Goal: Task Accomplishment & Management: Complete application form

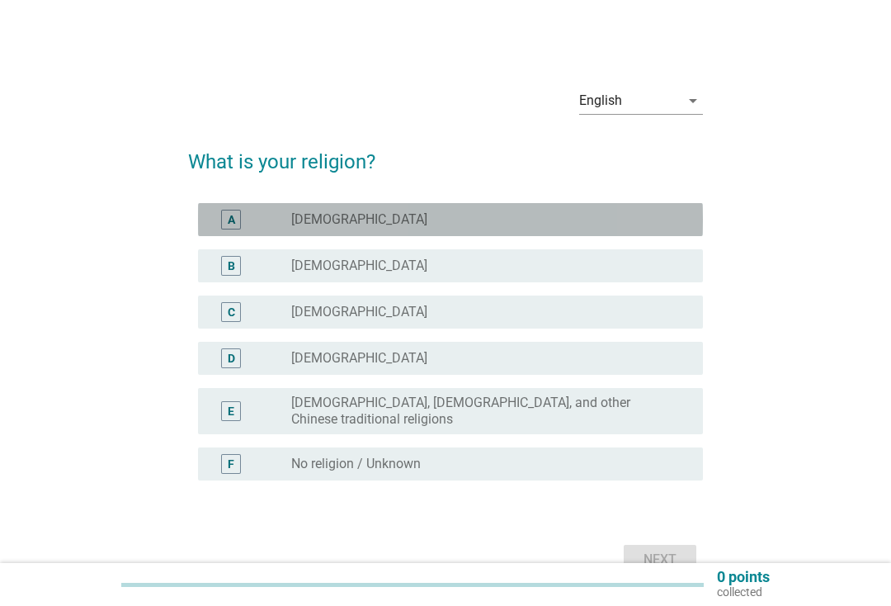
click at [213, 226] on div "A" at bounding box center [231, 220] width 40 height 20
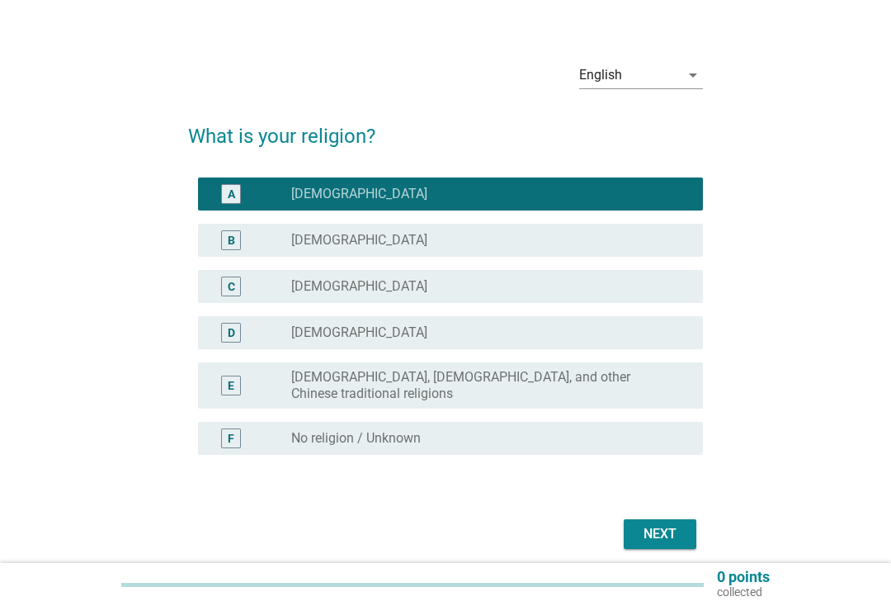
scroll to position [78, 0]
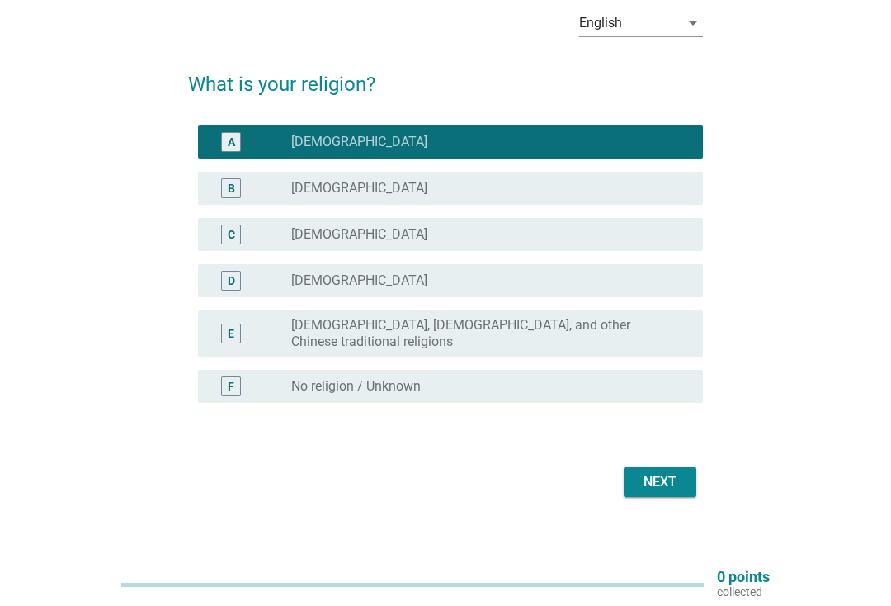
click at [673, 472] on div "Next" at bounding box center [660, 482] width 46 height 20
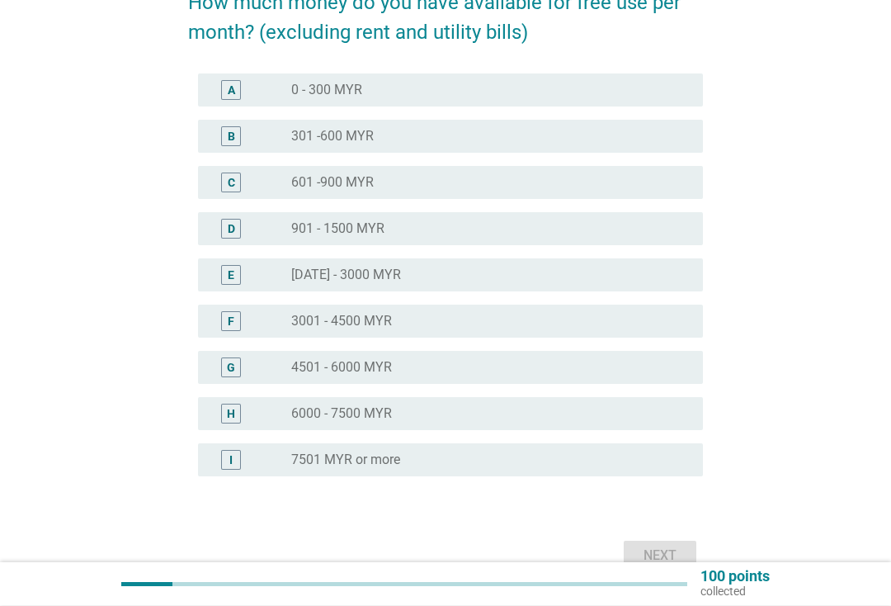
scroll to position [159, 0]
click at [649, 367] on div "radio_button_unchecked 4501 - 6000 MYR" at bounding box center [483, 367] width 385 height 17
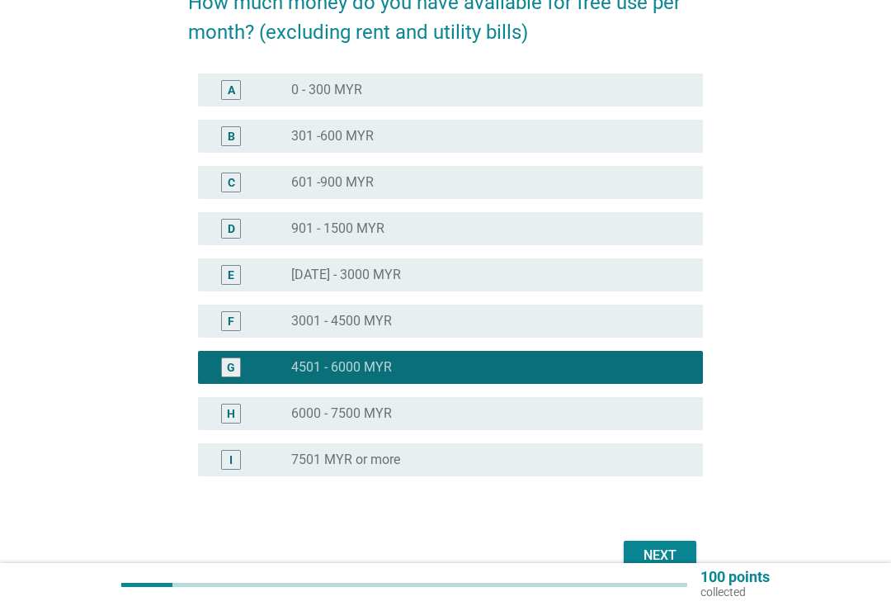
click at [681, 544] on button "Next" at bounding box center [660, 555] width 73 height 30
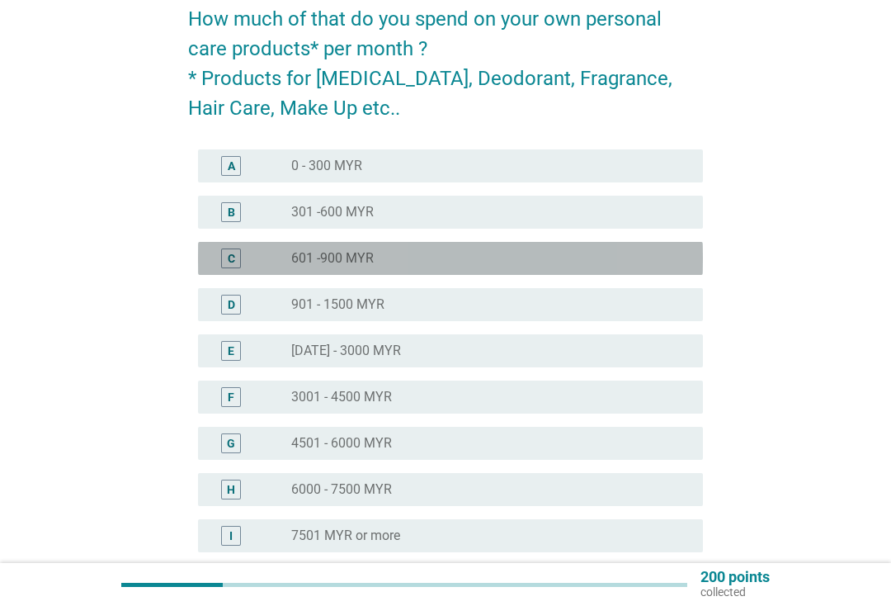
click at [686, 274] on div "C radio_button_unchecked 601 -900 MYR" at bounding box center [450, 258] width 505 height 33
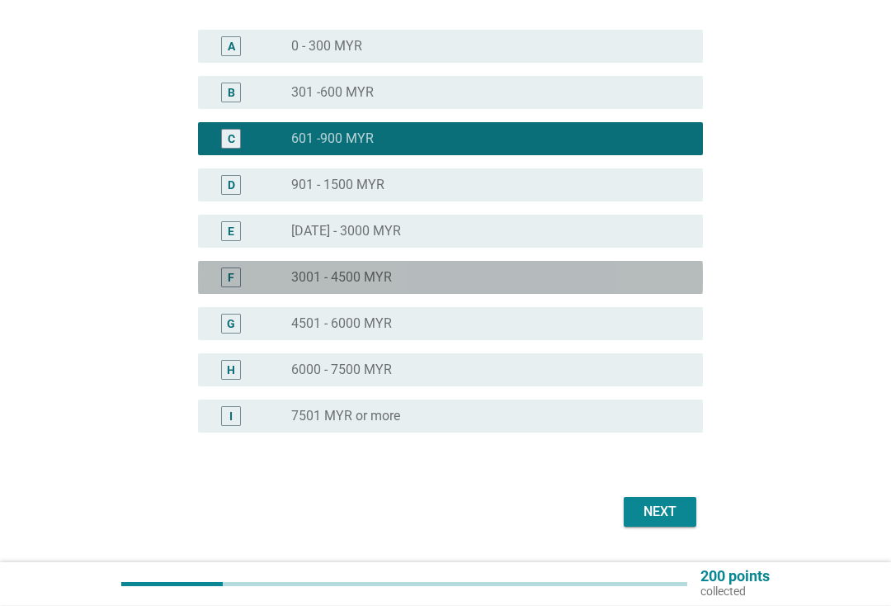
scroll to position [262, 0]
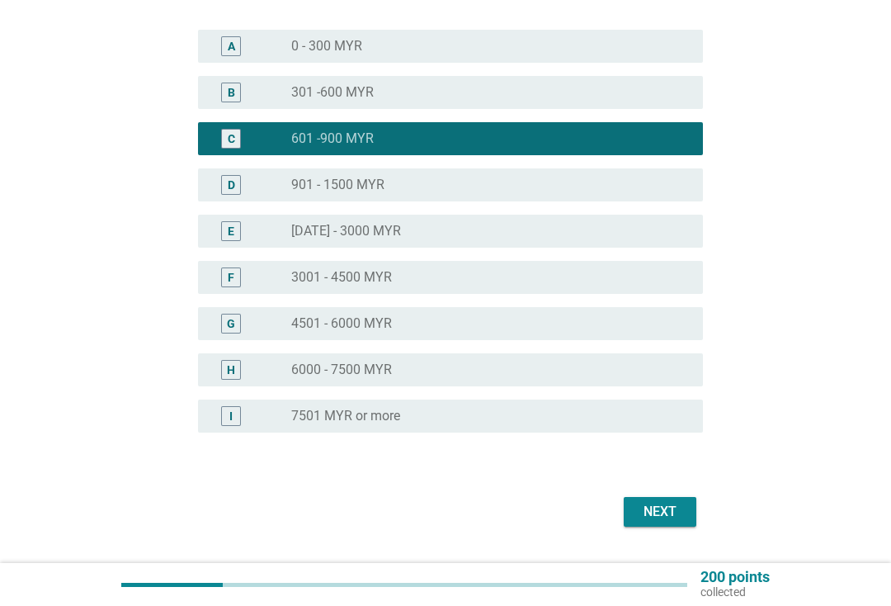
click at [665, 513] on div "Next" at bounding box center [660, 512] width 46 height 20
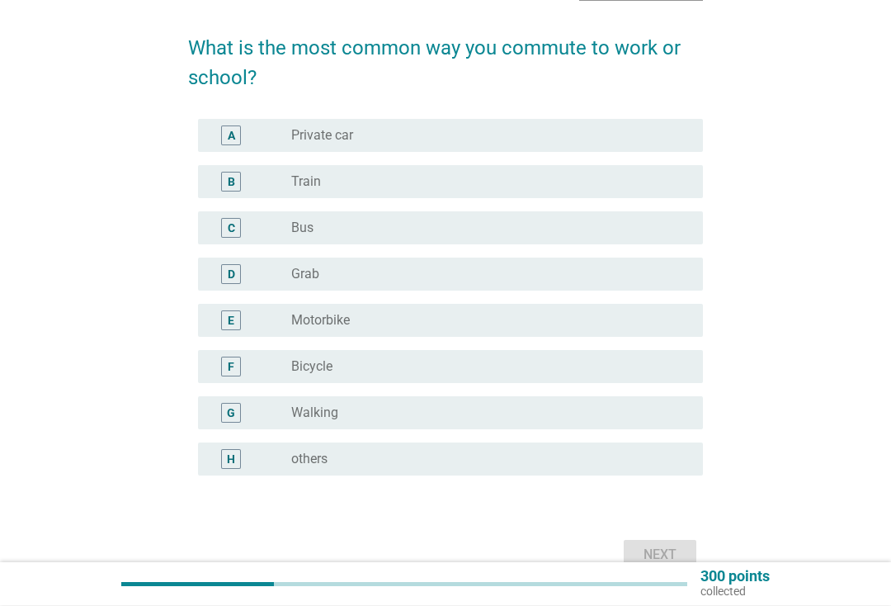
scroll to position [114, 0]
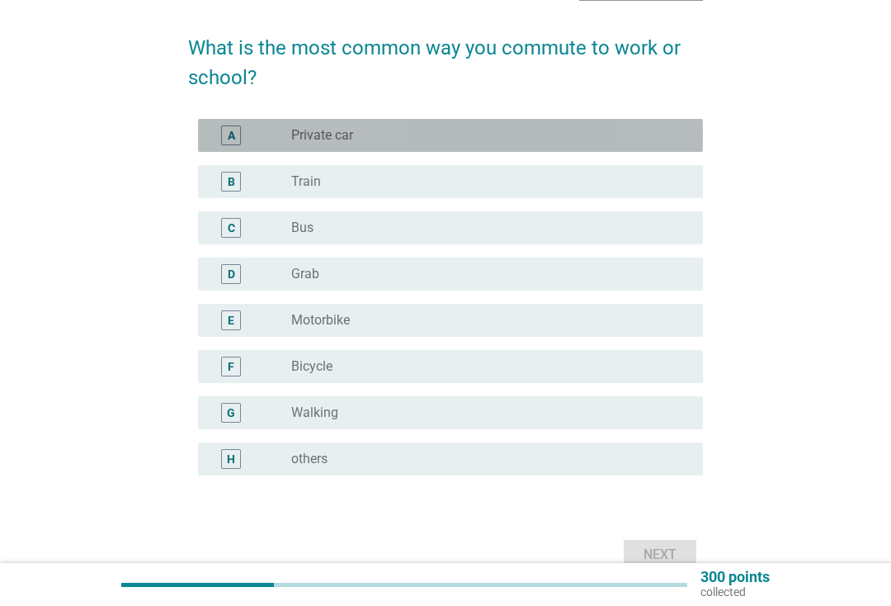
click at [200, 120] on div "A radio_button_unchecked Private car" at bounding box center [450, 135] width 505 height 33
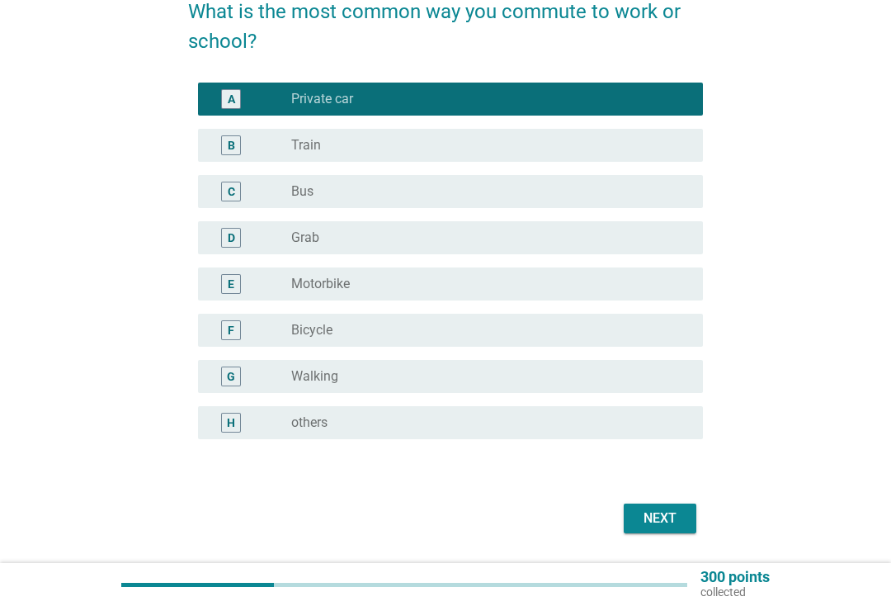
scroll to position [152, 0]
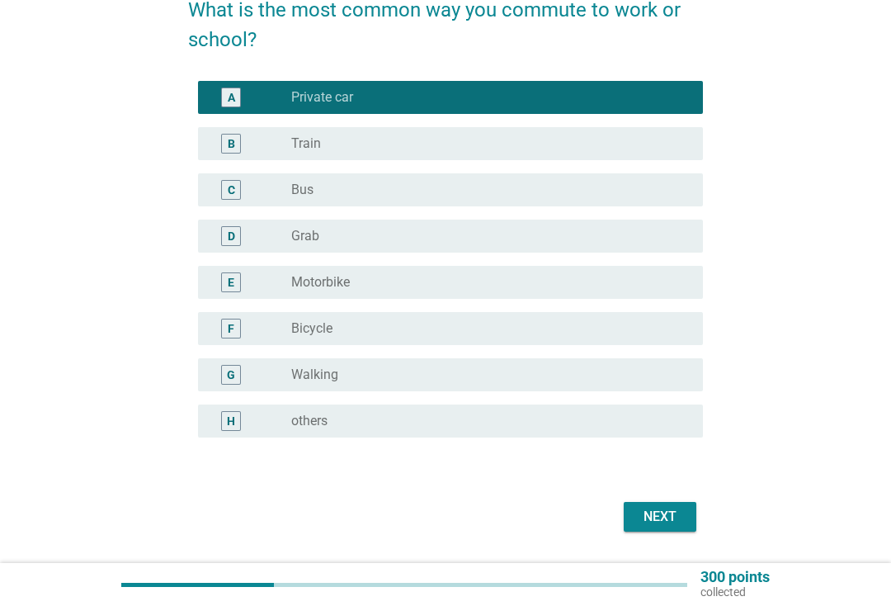
click at [659, 521] on div "Next" at bounding box center [660, 517] width 46 height 20
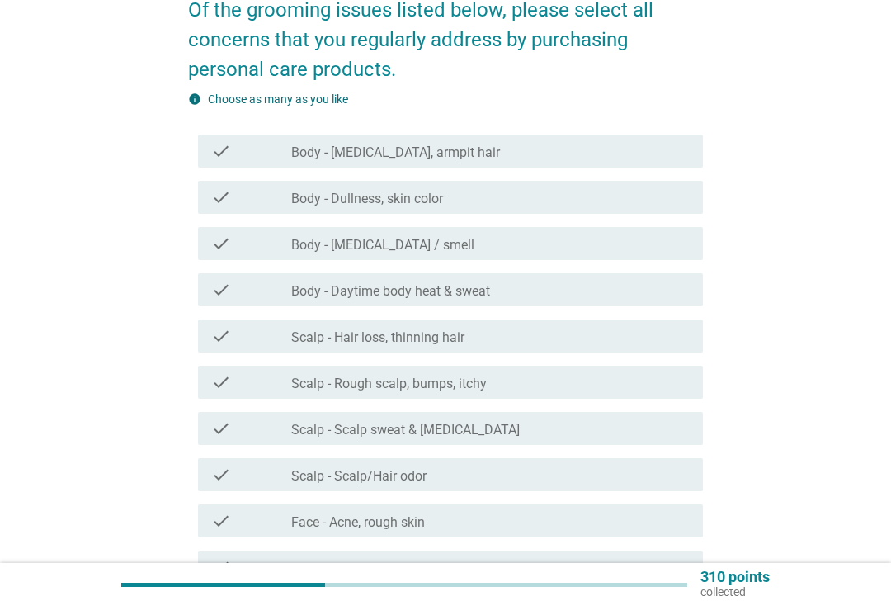
scroll to position [0, 0]
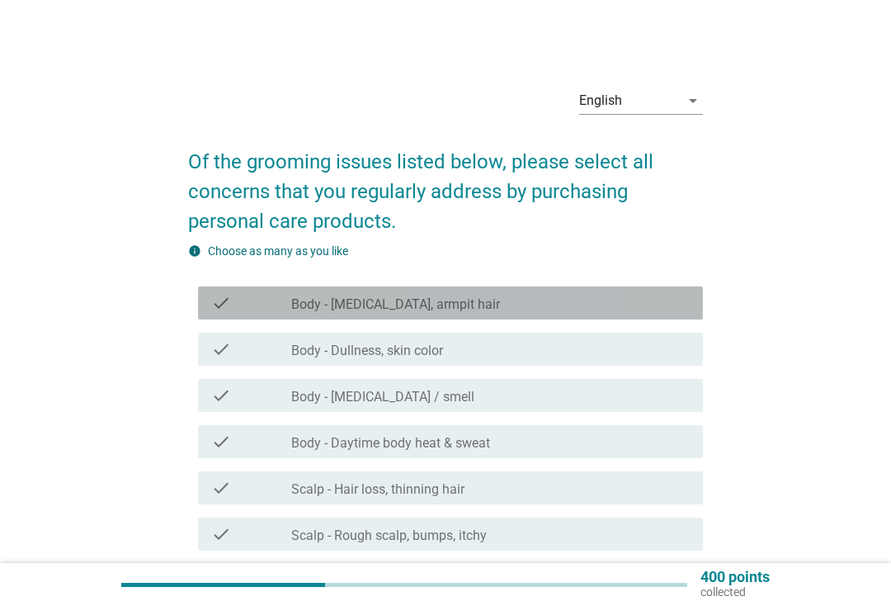
click at [678, 300] on div "check_box_outline_blank Body - [MEDICAL_DATA], armpit hair" at bounding box center [490, 303] width 398 height 20
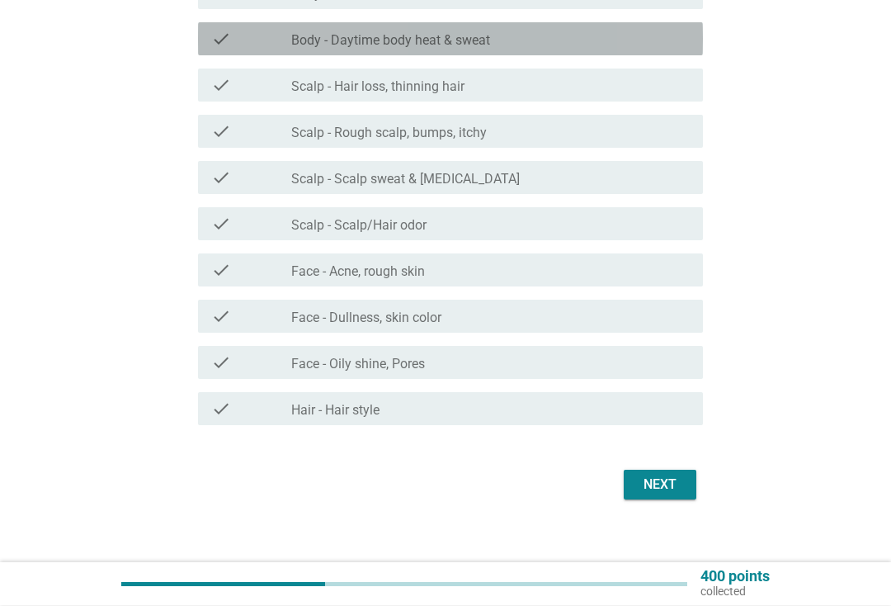
scroll to position [418, 0]
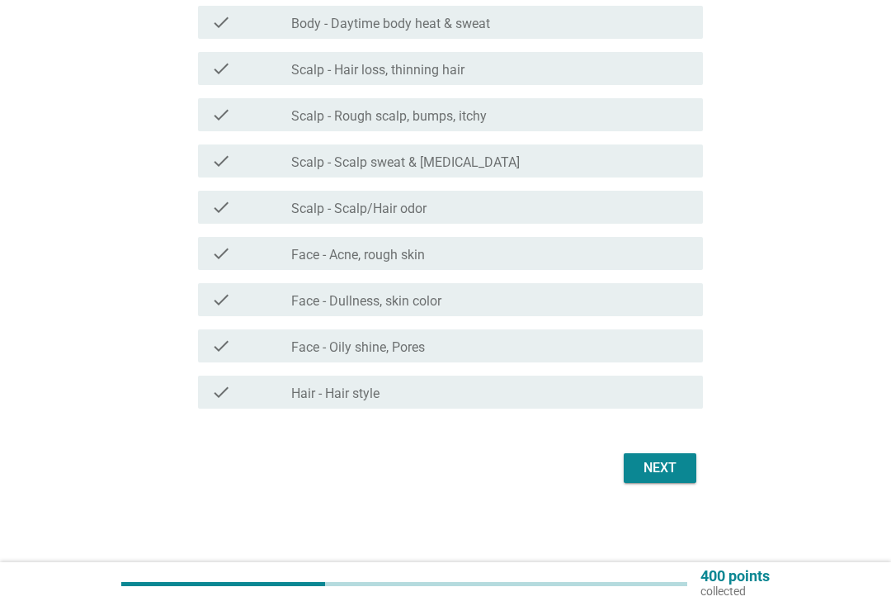
click at [672, 469] on div "Next" at bounding box center [660, 469] width 46 height 20
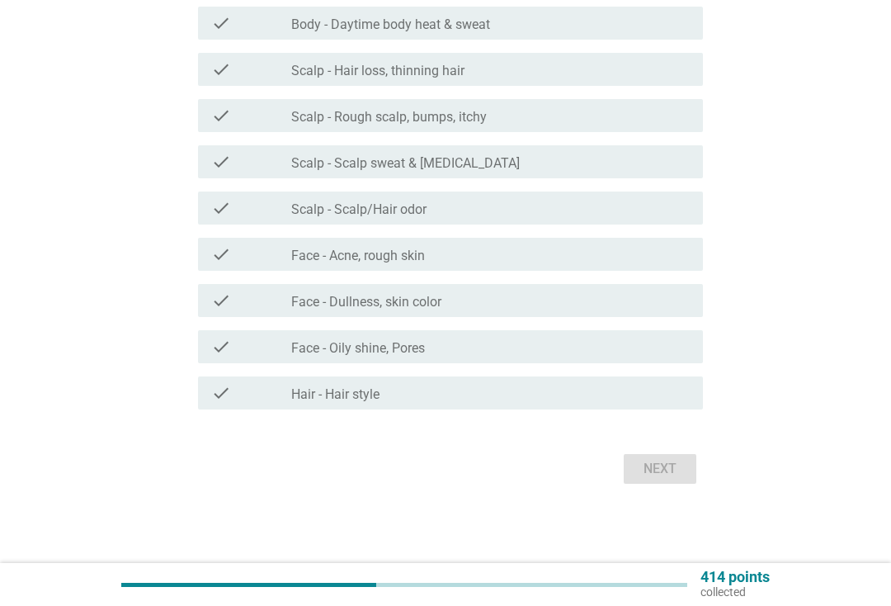
scroll to position [0, 0]
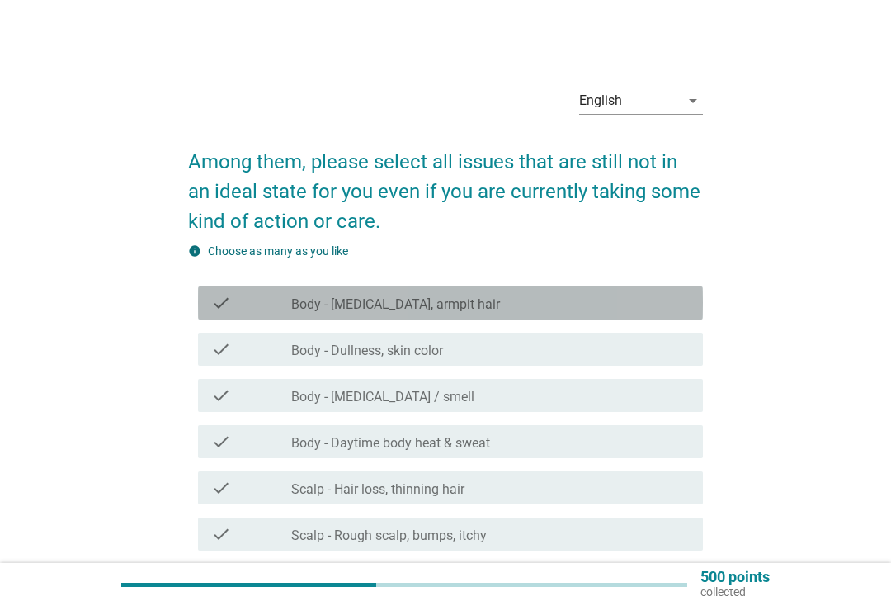
click at [688, 307] on div "check_box_outline_blank Body - [MEDICAL_DATA], armpit hair" at bounding box center [490, 303] width 398 height 20
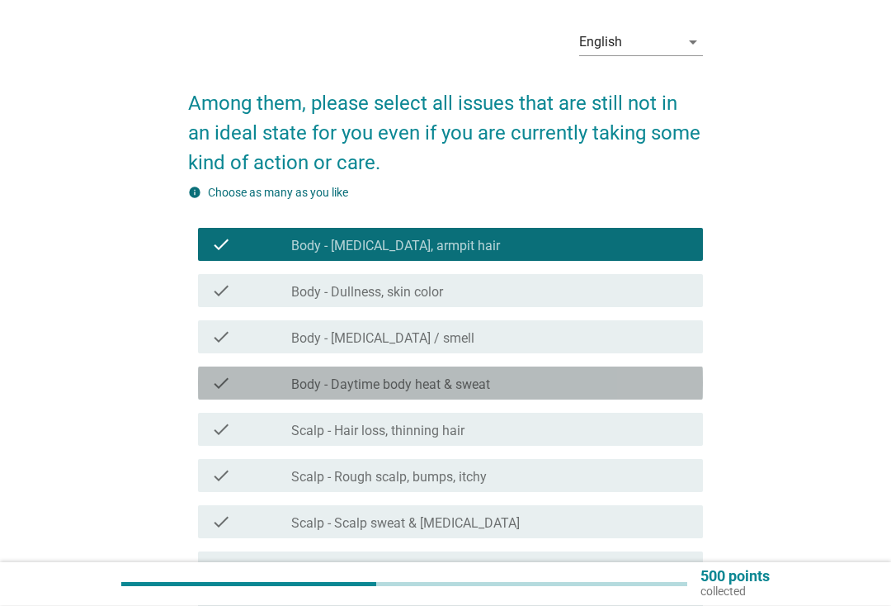
scroll to position [60, 0]
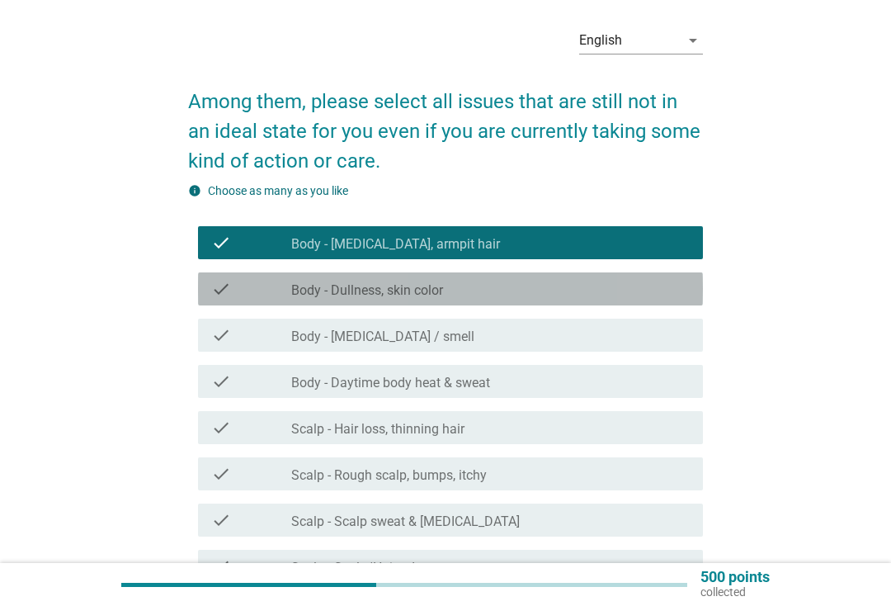
click at [682, 295] on div "check_box_outline_blank Body - Dullness, skin color" at bounding box center [490, 289] width 398 height 20
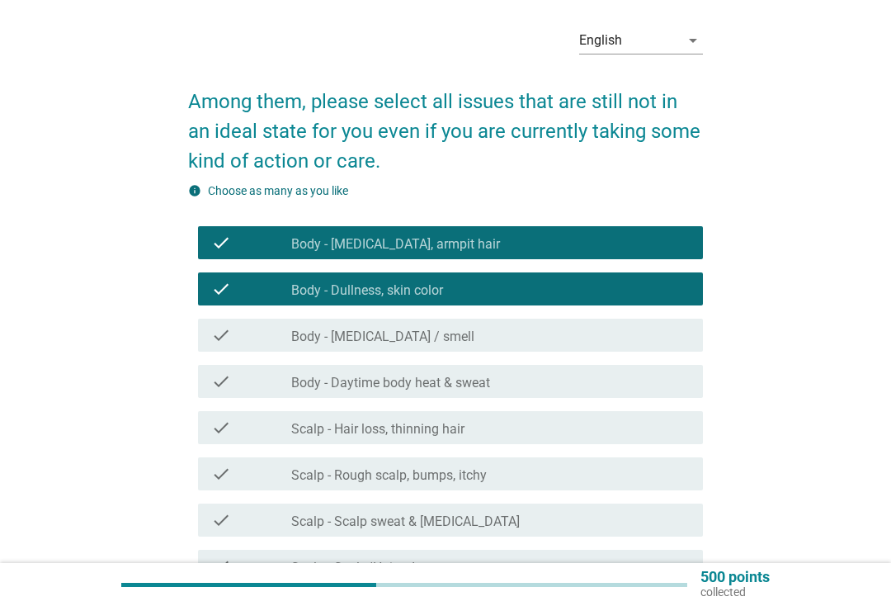
click at [663, 349] on div "check check_box_outline_blank Body - [MEDICAL_DATA] / smell" at bounding box center [450, 334] width 505 height 33
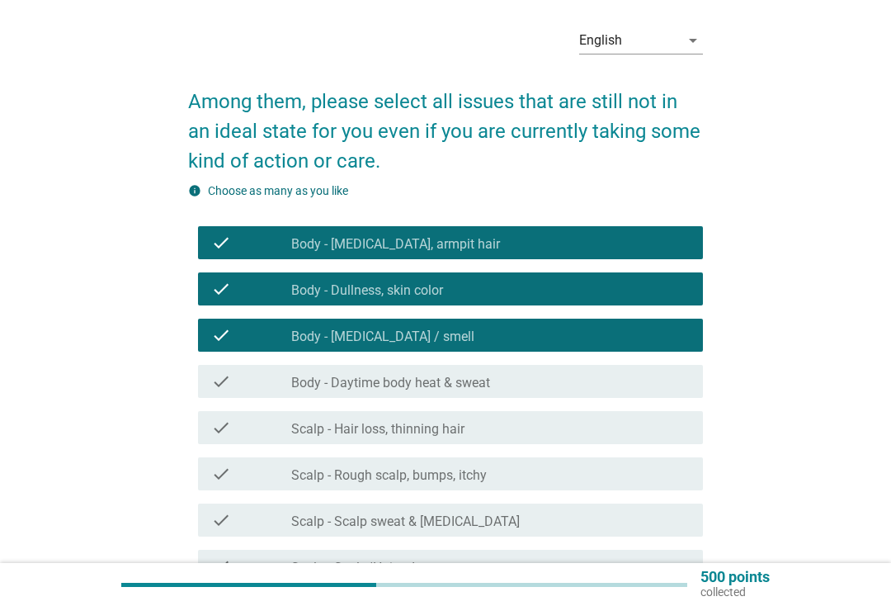
click at [647, 407] on div "check check_box_outline_blank Scalp - Hair loss, thinning hair" at bounding box center [445, 427] width 515 height 46
click at [657, 389] on div "check_box_outline_blank Body - Daytime body heat & sweat" at bounding box center [490, 381] width 398 height 20
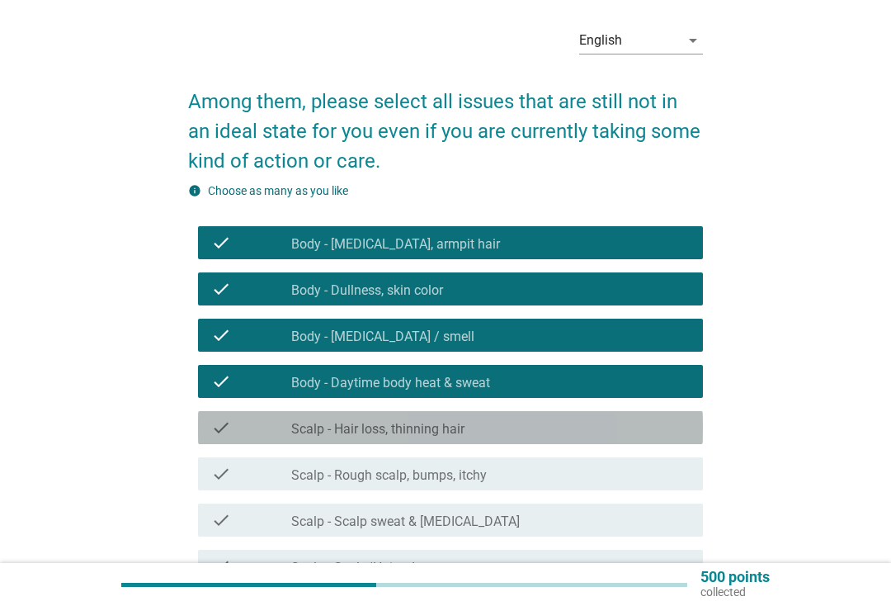
click at [648, 441] on div "check check_box_outline_blank Scalp - Hair loss, thinning hair" at bounding box center [450, 427] width 505 height 33
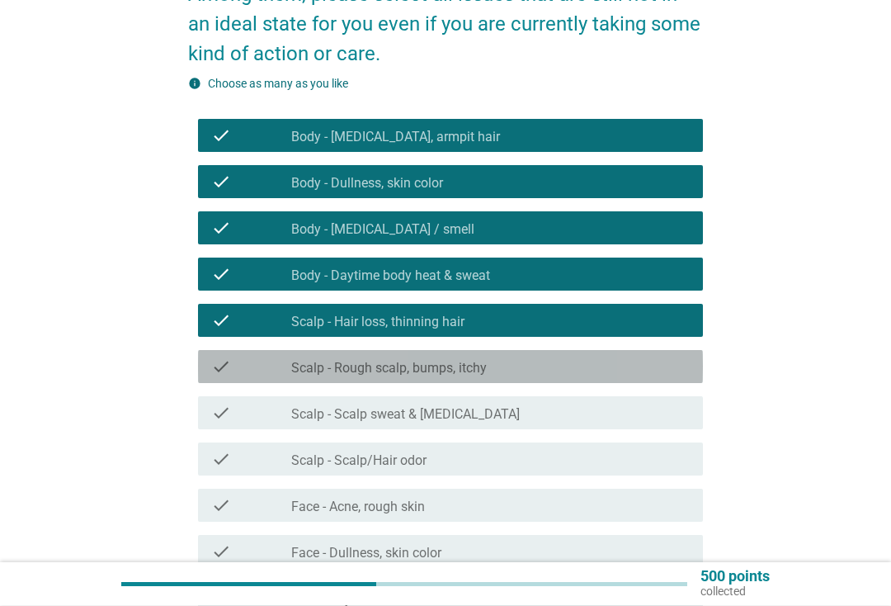
scroll to position [418, 0]
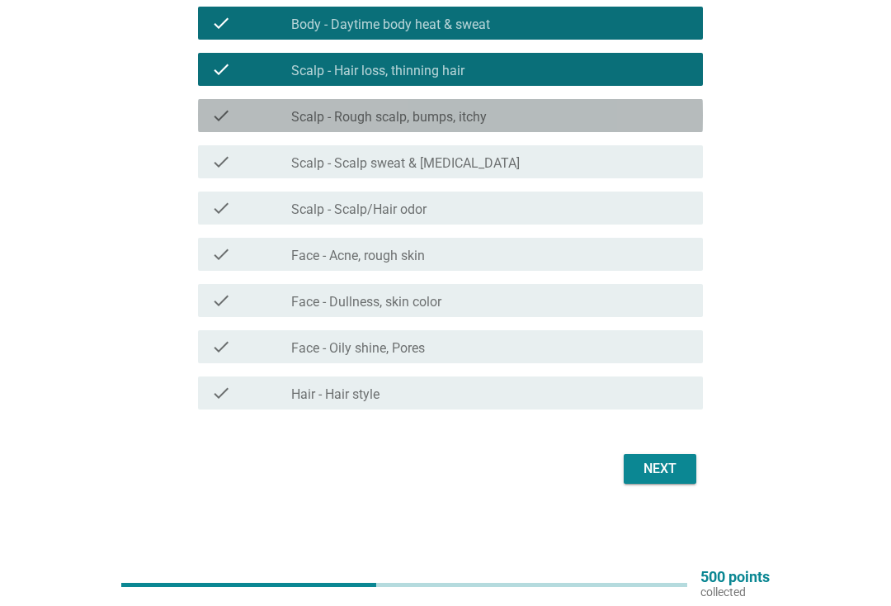
click at [210, 125] on div "check check_box_outline_blank Scalp - Rough scalp, bumps, itchy" at bounding box center [450, 115] width 505 height 33
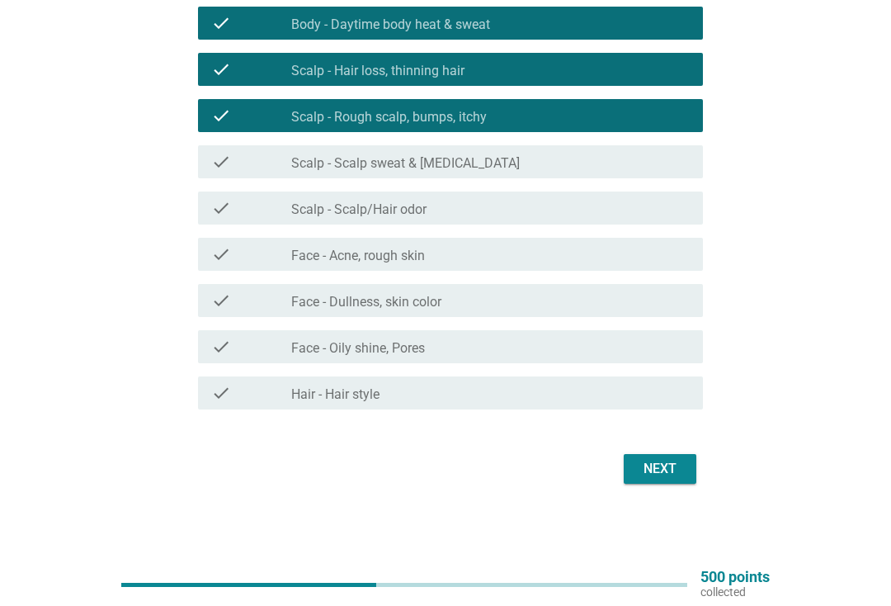
click at [672, 458] on button "Next" at bounding box center [660, 469] width 73 height 30
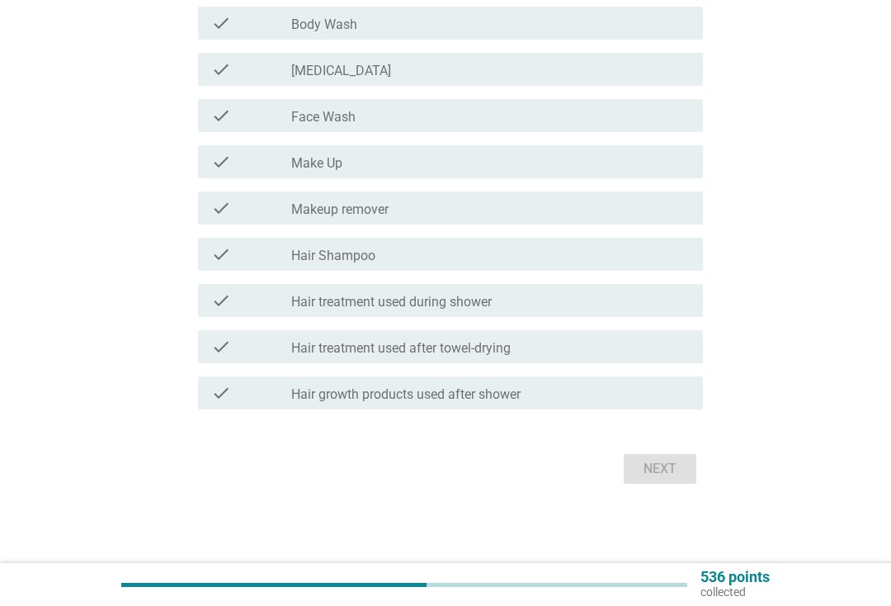
scroll to position [0, 0]
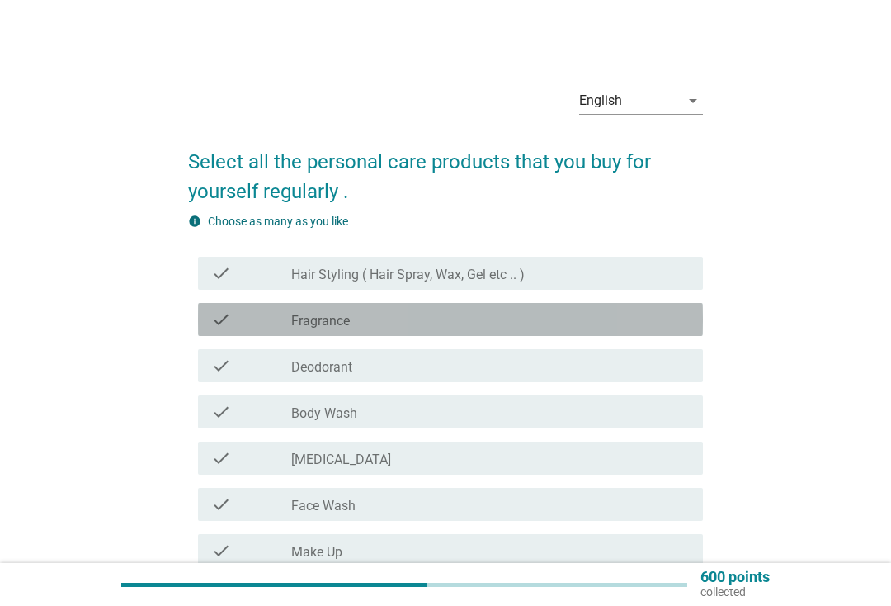
click at [680, 329] on div "check check_box_outline_blank Fragrance" at bounding box center [450, 319] width 505 height 33
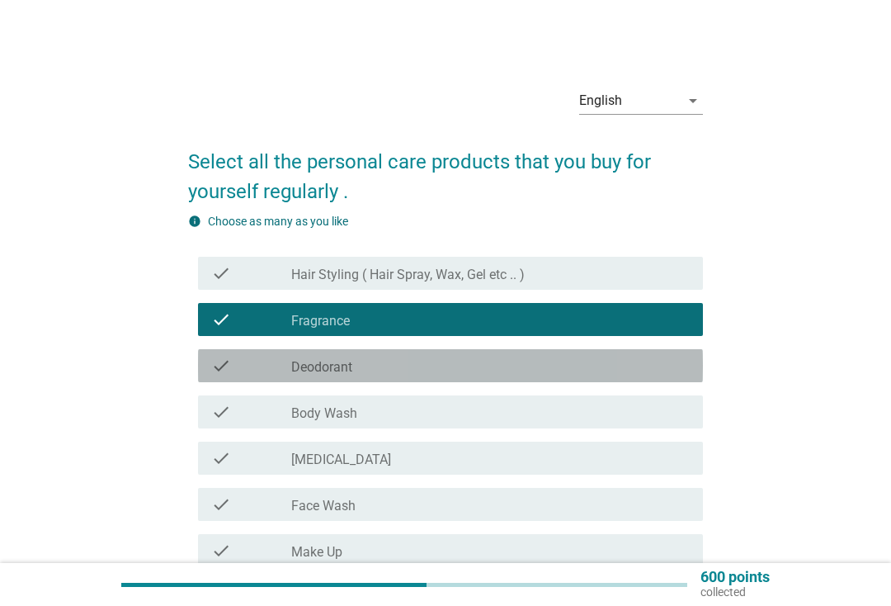
click at [671, 374] on div "check_box_outline_blank Deodorant" at bounding box center [490, 366] width 398 height 20
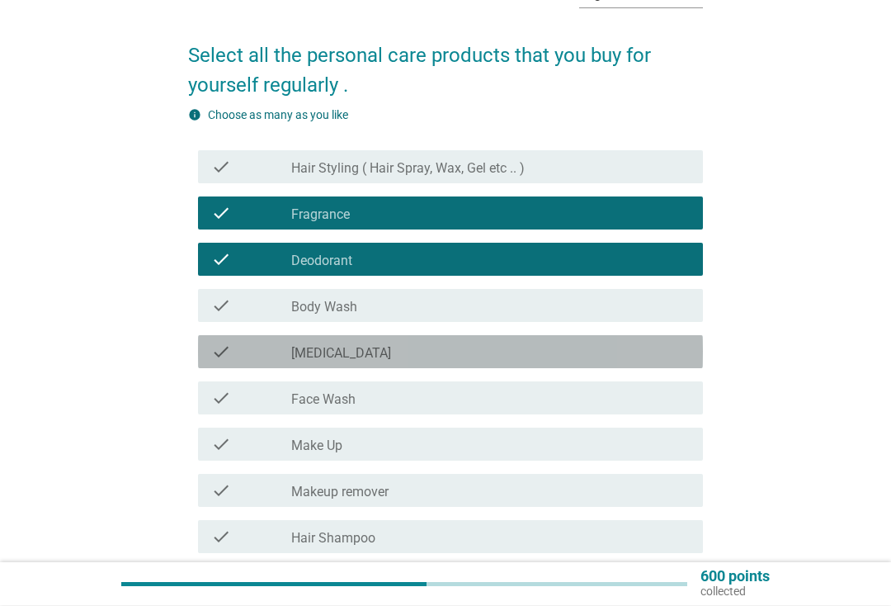
scroll to position [106, 0]
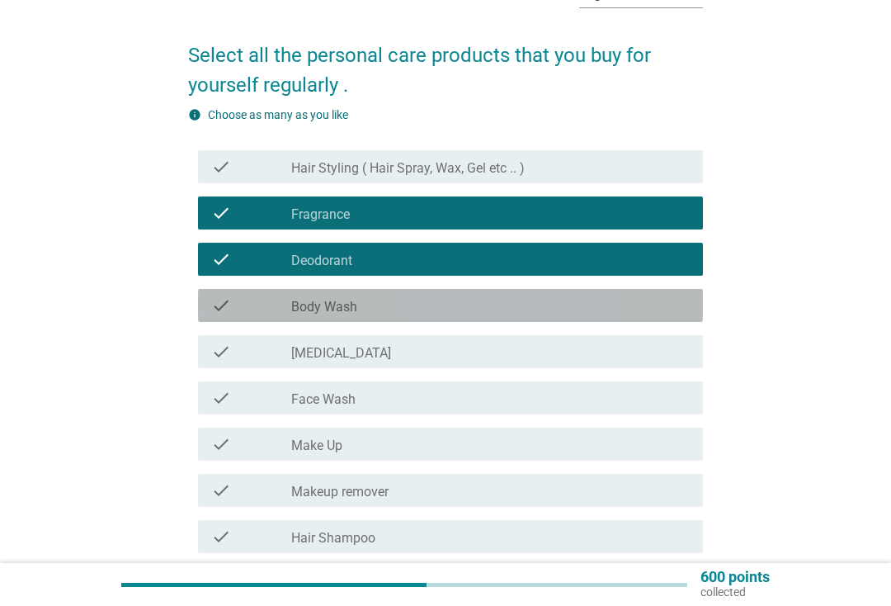
click at [663, 314] on div "check_box_outline_blank Body Wash" at bounding box center [490, 305] width 398 height 20
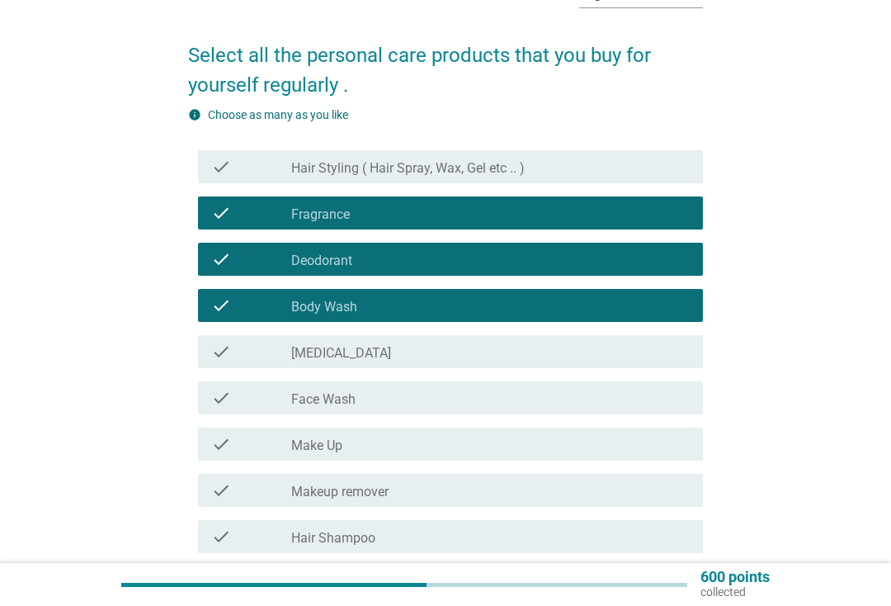
click at [642, 367] on div "check check_box_outline_blank [MEDICAL_DATA]" at bounding box center [450, 351] width 505 height 33
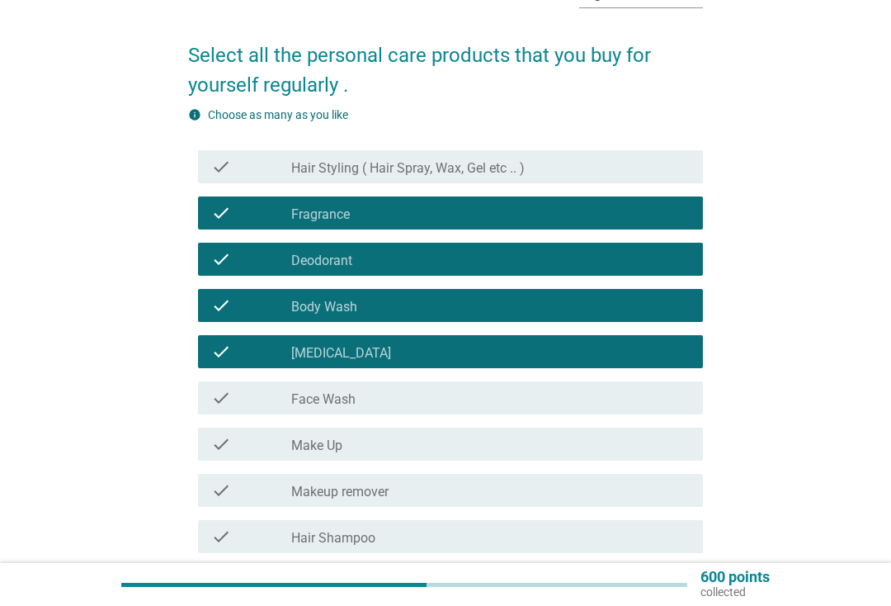
click at [613, 411] on div "check check_box_outline_blank Face Wash" at bounding box center [450, 397] width 505 height 33
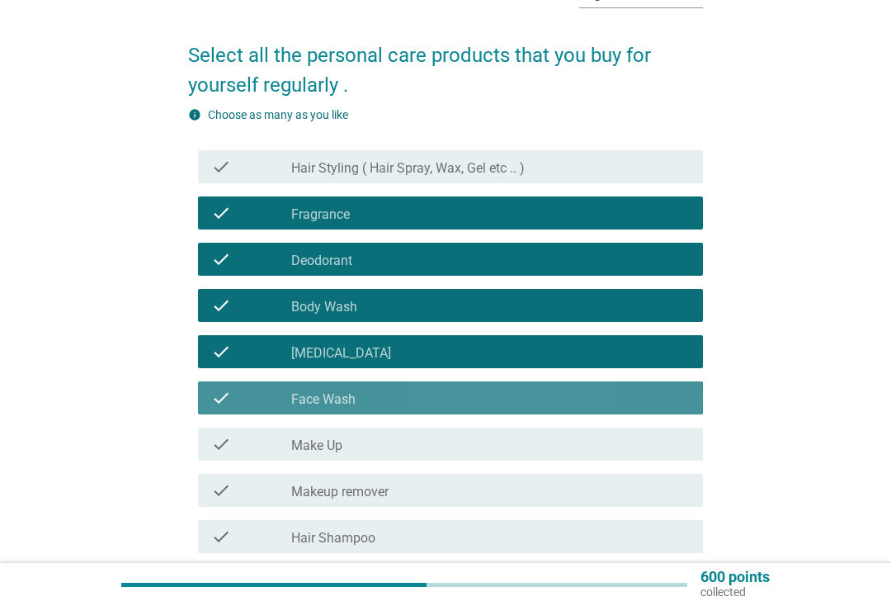
click at [629, 396] on div "check_box_outline_blank Face Wash" at bounding box center [490, 398] width 398 height 20
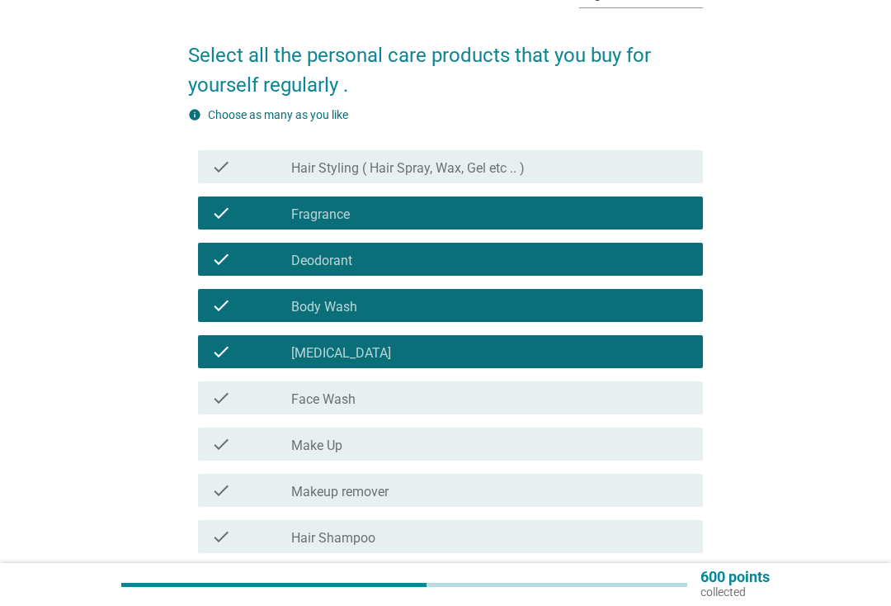
click at [602, 459] on div "check check_box_outline_blank Make Up" at bounding box center [450, 443] width 505 height 33
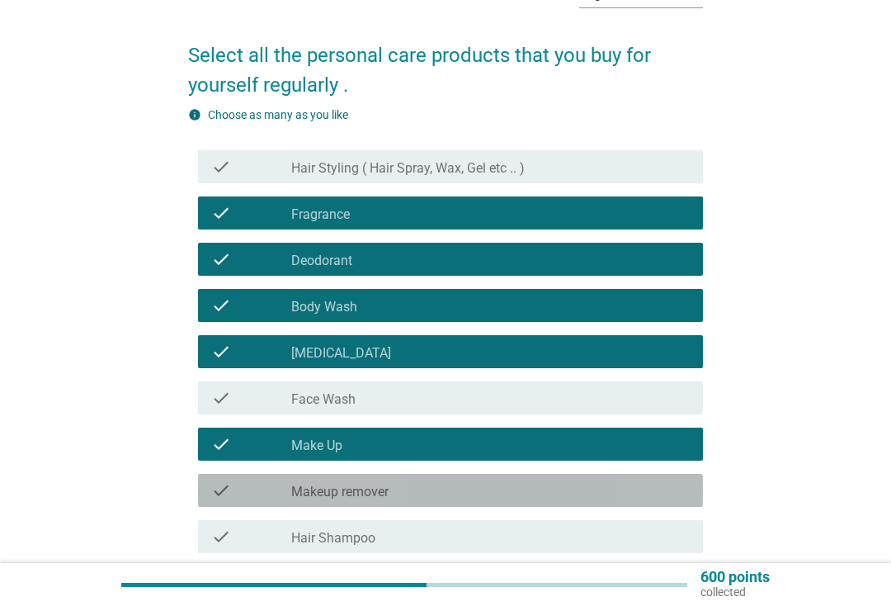
click at [592, 491] on div "check_box_outline_blank Makeup remover" at bounding box center [490, 490] width 398 height 20
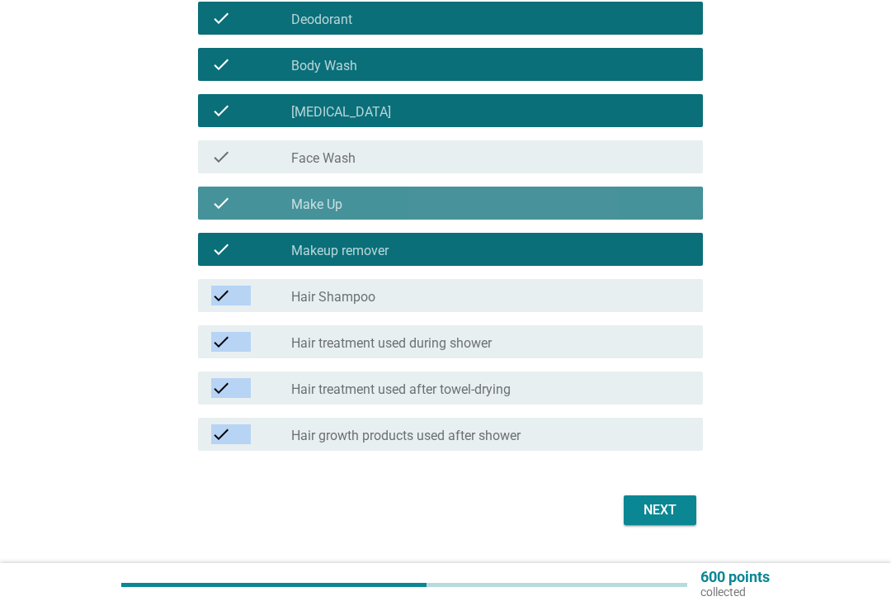
scroll to position [389, 0]
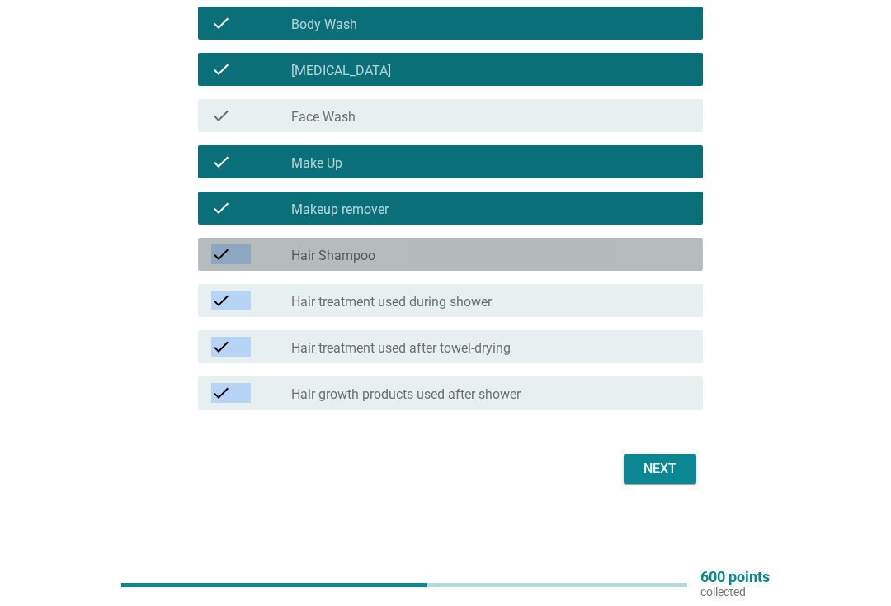
click at [653, 248] on div "check_box_outline_blank Hair Shampoo" at bounding box center [490, 254] width 398 height 20
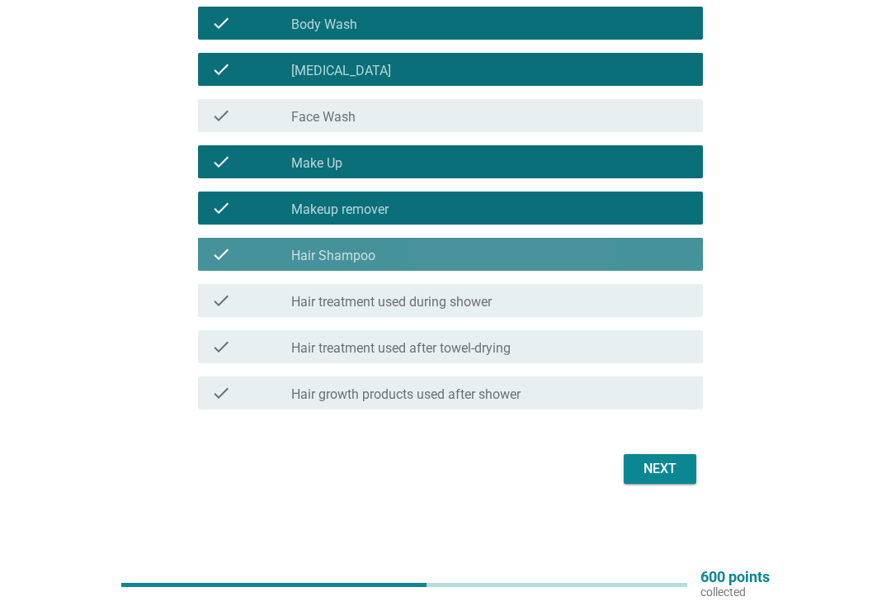
click at [656, 467] on div "Next" at bounding box center [660, 469] width 46 height 20
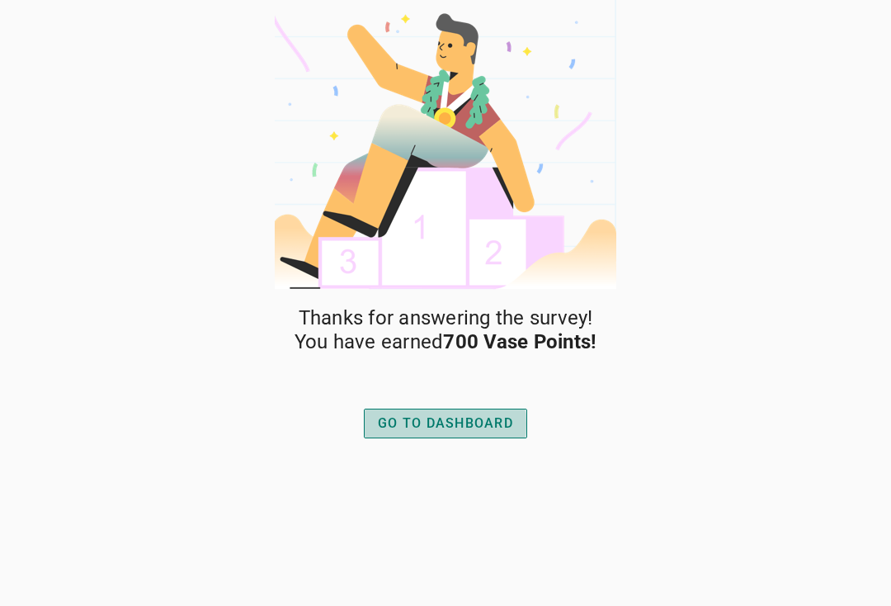
click at [503, 416] on div "GO TO DASHBOARD" at bounding box center [445, 423] width 135 height 20
